Goal: Task Accomplishment & Management: Use online tool/utility

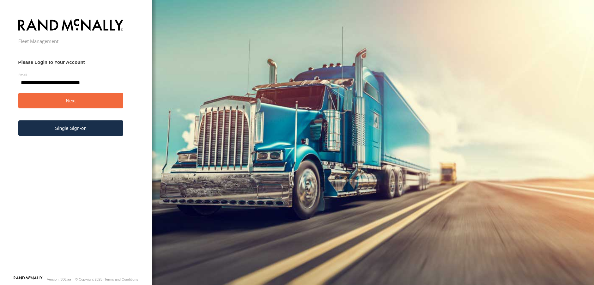
click at [100, 87] on input "**********" at bounding box center [70, 82] width 105 height 11
type input "**********"
click at [87, 107] on button "Next" at bounding box center [70, 100] width 105 height 15
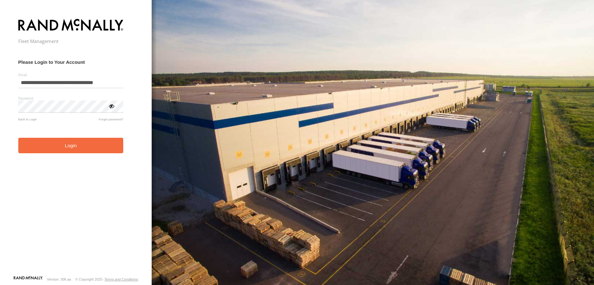
click at [83, 142] on button "Login" at bounding box center [70, 145] width 105 height 15
